Goal: Check status

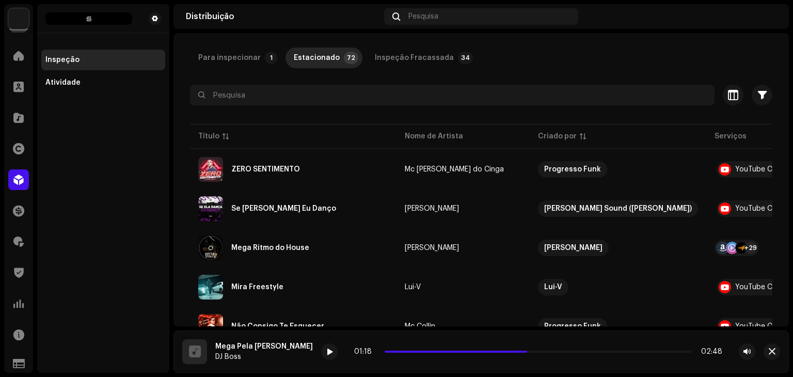
scroll to position [53, 0]
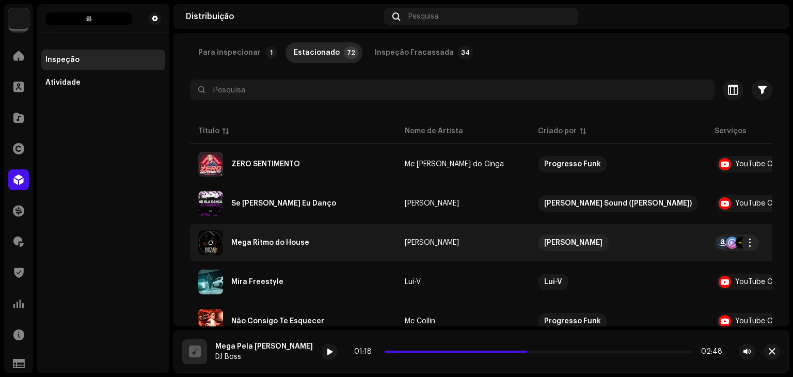
click at [726, 242] on div at bounding box center [732, 243] width 12 height 12
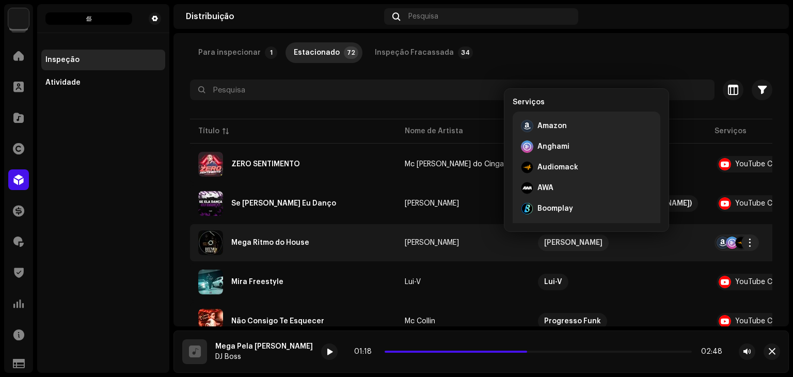
click at [428, 257] on td "[PERSON_NAME]" at bounding box center [463, 242] width 133 height 37
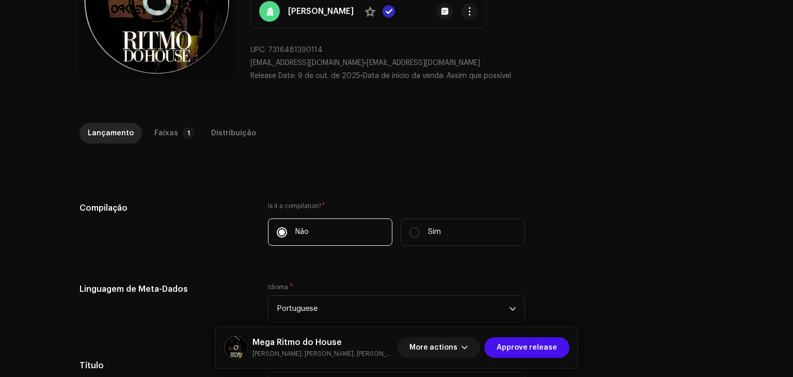
scroll to position [114, 0]
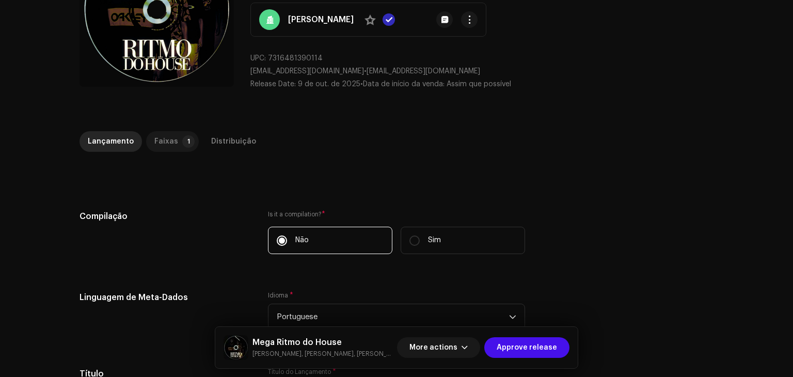
click at [165, 142] on div "Faixas" at bounding box center [166, 141] width 24 height 21
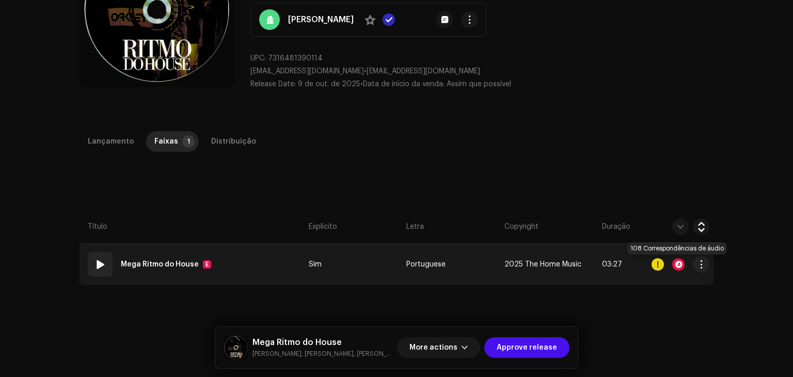
click at [677, 265] on div at bounding box center [678, 264] width 12 height 12
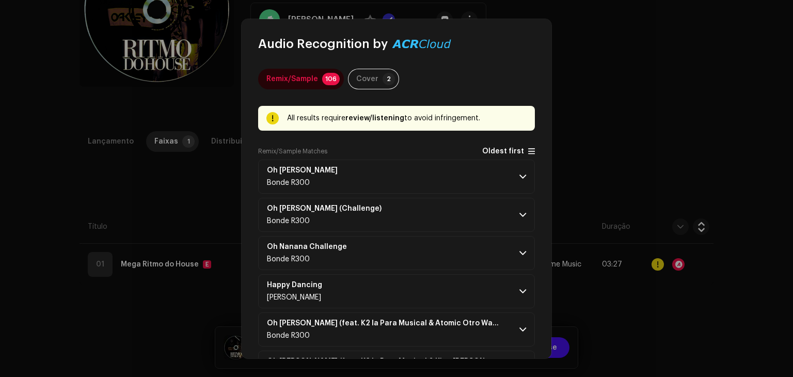
click at [528, 150] on span at bounding box center [531, 151] width 7 height 8
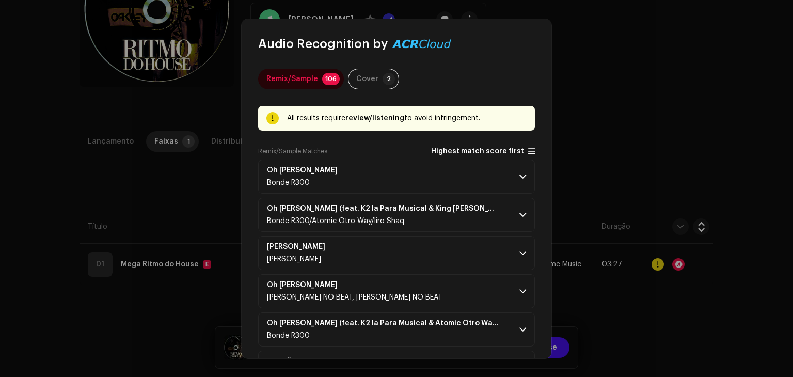
click at [528, 150] on span at bounding box center [531, 151] width 7 height 8
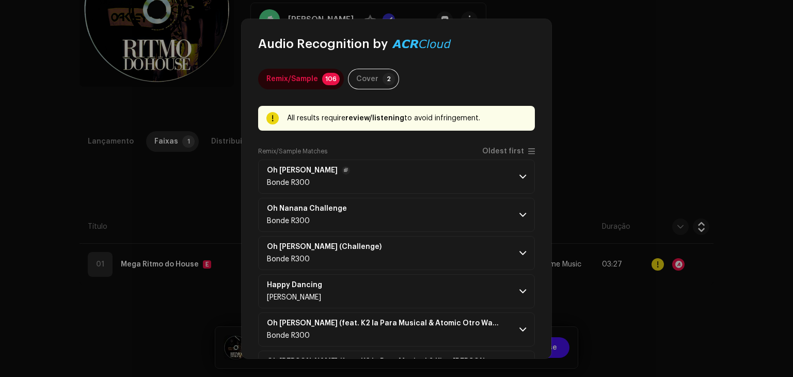
click at [513, 172] on p-accordion-header "Oh [PERSON_NAME] R300" at bounding box center [396, 177] width 277 height 34
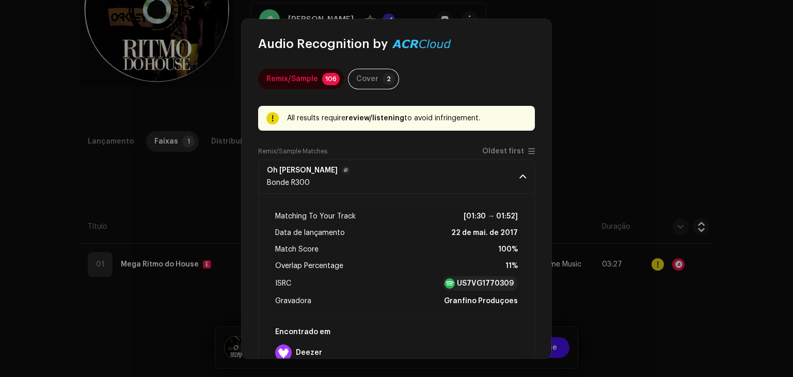
click at [513, 172] on p-accordion-header "Oh [PERSON_NAME] R300" at bounding box center [396, 177] width 277 height 34
